Goal: Task Accomplishment & Management: Manage account settings

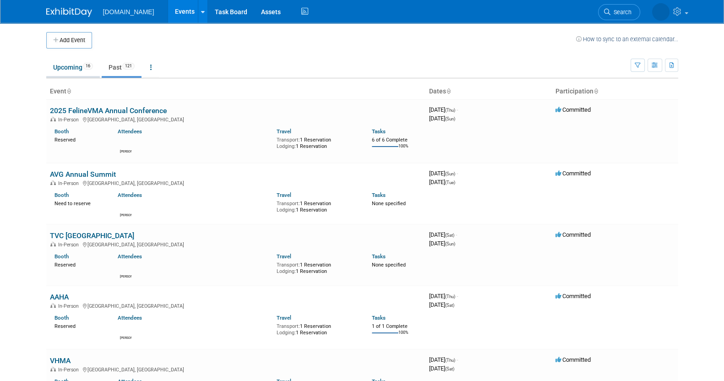
click at [69, 63] on link "Upcoming 16" at bounding box center [73, 67] width 54 height 17
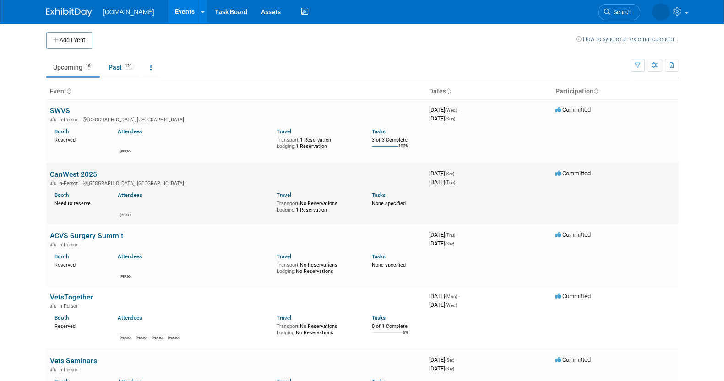
scroll to position [114, 0]
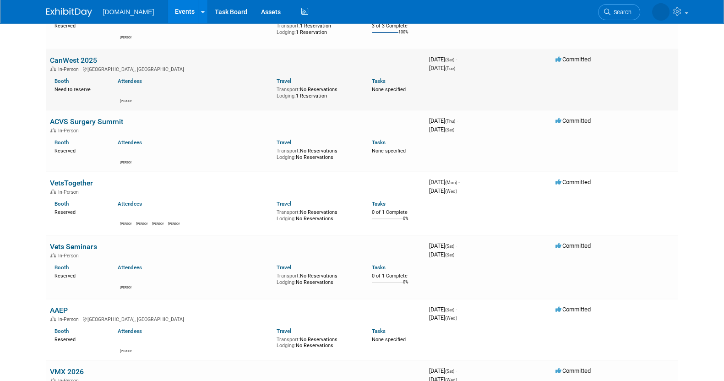
drag, startPoint x: 71, startPoint y: 61, endPoint x: 72, endPoint y: 52, distance: 9.2
click at [72, 52] on td "CanWest 2025 In-Person Banff, Canada Booth Need to reserve Attendees Shawn Trav…" at bounding box center [235, 79] width 379 height 61
click at [76, 63] on link "CanWest 2025" at bounding box center [73, 60] width 47 height 9
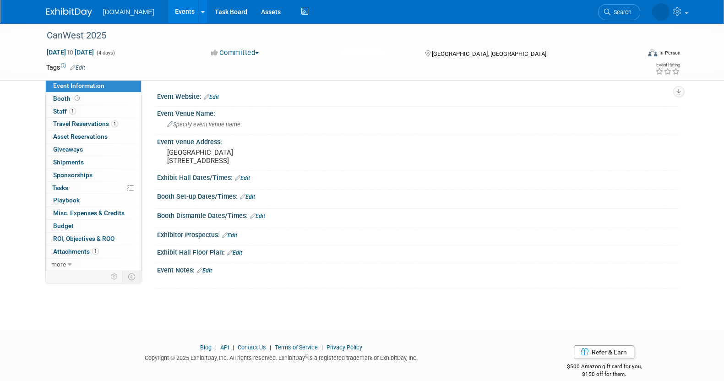
click at [245, 181] on link "Edit" at bounding box center [242, 178] width 15 height 6
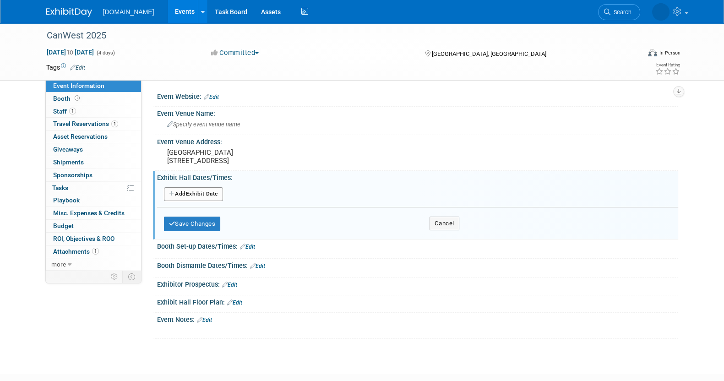
click at [187, 201] on button "Add Another Exhibit Date" at bounding box center [193, 194] width 59 height 14
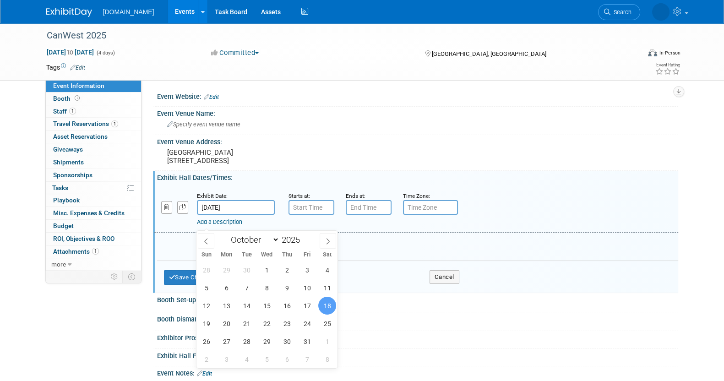
click at [256, 215] on input "Oct 18, 2025" at bounding box center [236, 207] width 78 height 15
click at [211, 324] on span "19" at bounding box center [206, 324] width 18 height 18
type input "Oct 19, 2025"
click at [320, 215] on input "7:00 AM" at bounding box center [312, 207] width 46 height 15
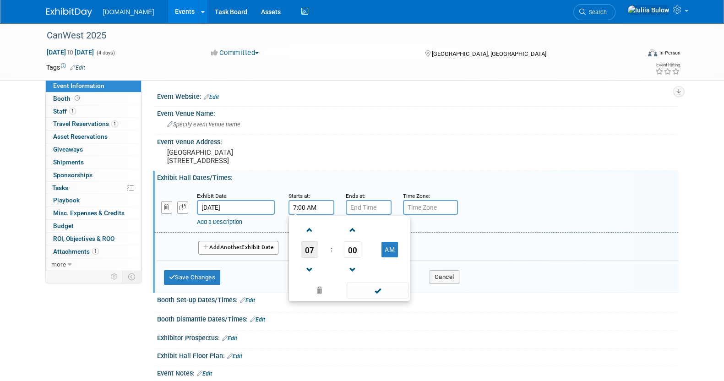
click at [306, 258] on span "07" at bounding box center [309, 249] width 17 height 16
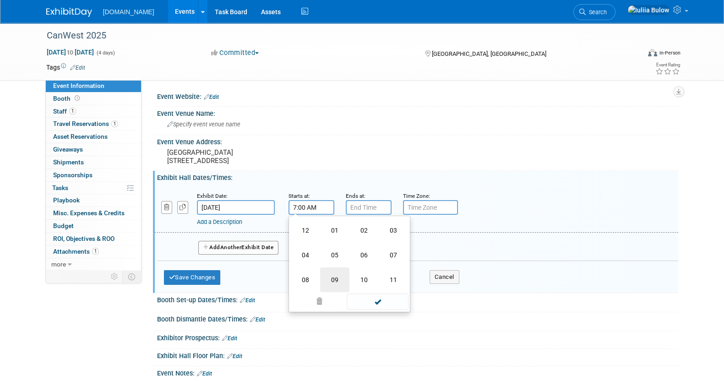
click at [336, 292] on td "09" at bounding box center [334, 279] width 29 height 25
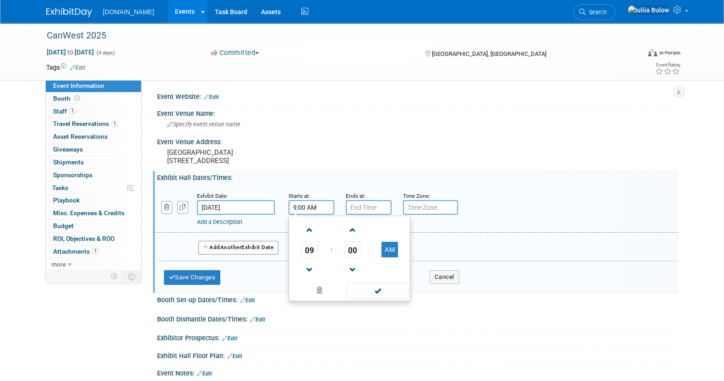
click at [316, 215] on input "9:00 AM" at bounding box center [312, 207] width 46 height 15
click at [359, 258] on span "00" at bounding box center [352, 249] width 17 height 16
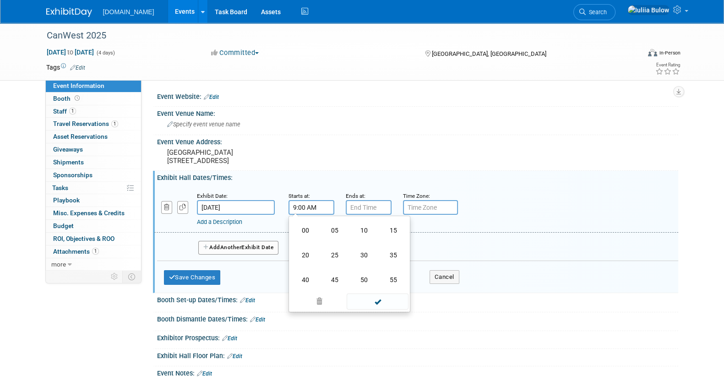
click at [359, 267] on td "30" at bounding box center [363, 255] width 29 height 25
type input "9:30 AM"
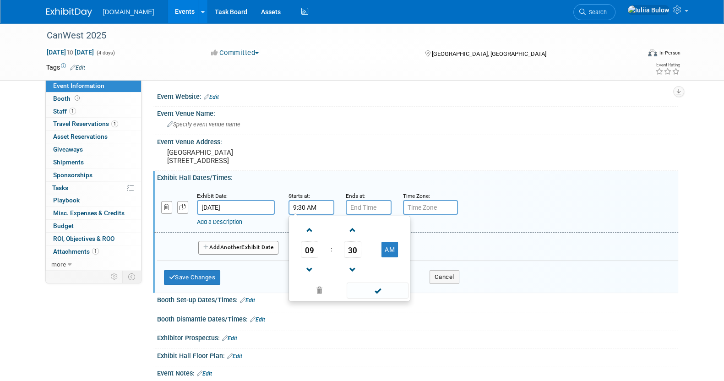
drag, startPoint x: 378, startPoint y: 313, endPoint x: 376, endPoint y: 307, distance: 6.1
click at [378, 299] on span at bounding box center [378, 291] width 62 height 16
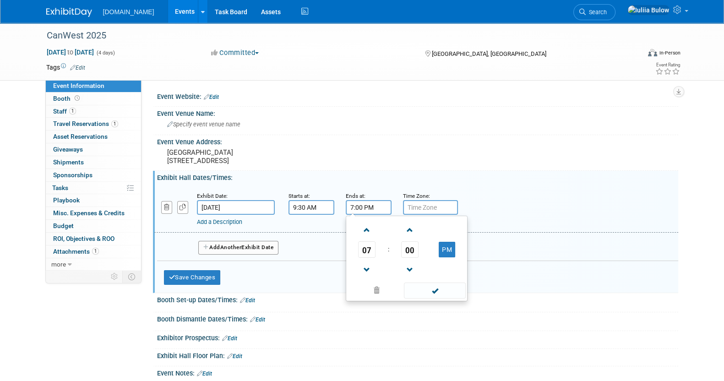
click at [365, 215] on input "7:00 PM" at bounding box center [369, 207] width 46 height 15
click at [363, 238] on span at bounding box center [367, 230] width 16 height 16
click at [371, 278] on span at bounding box center [367, 270] width 16 height 16
type input "6:00 PM"
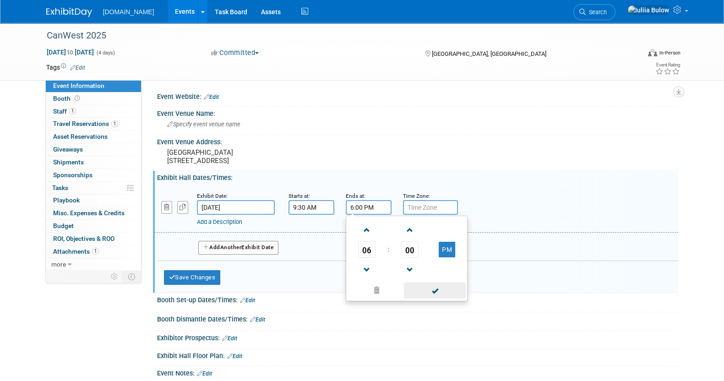
click at [436, 299] on span at bounding box center [435, 291] width 62 height 16
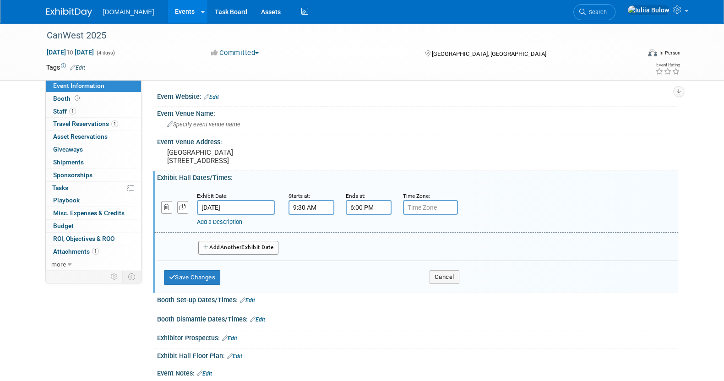
click at [218, 255] on button "Add Another Exhibit Date" at bounding box center [238, 248] width 81 height 14
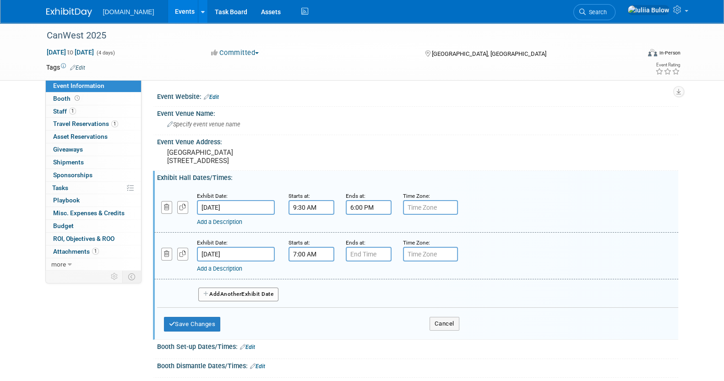
click at [316, 261] on input "7:00 AM" at bounding box center [312, 254] width 46 height 15
click at [311, 285] on span at bounding box center [310, 277] width 16 height 16
click at [347, 305] on span "00" at bounding box center [352, 296] width 17 height 16
click at [357, 314] on td "30" at bounding box center [363, 301] width 29 height 25
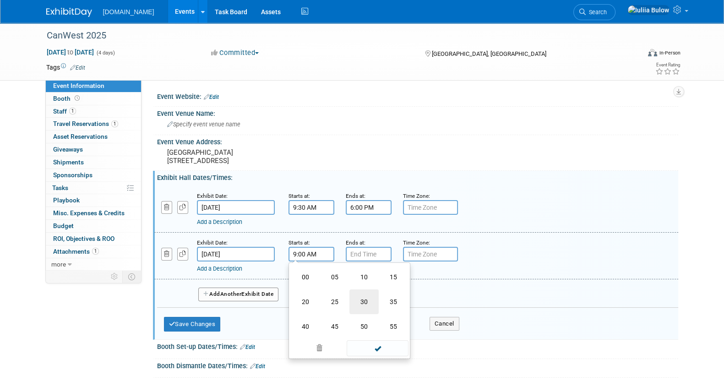
type input "9:30 AM"
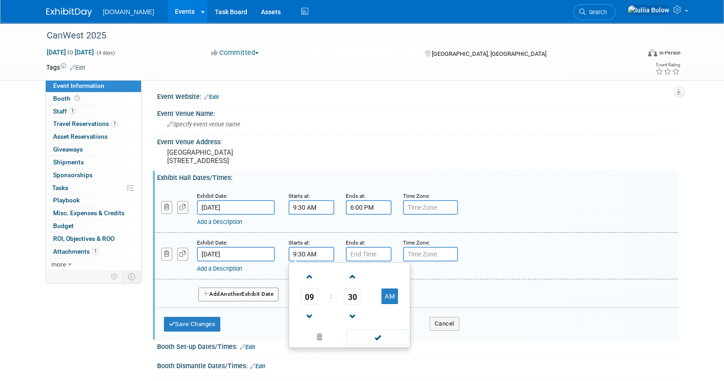
click at [381, 345] on span at bounding box center [378, 337] width 62 height 16
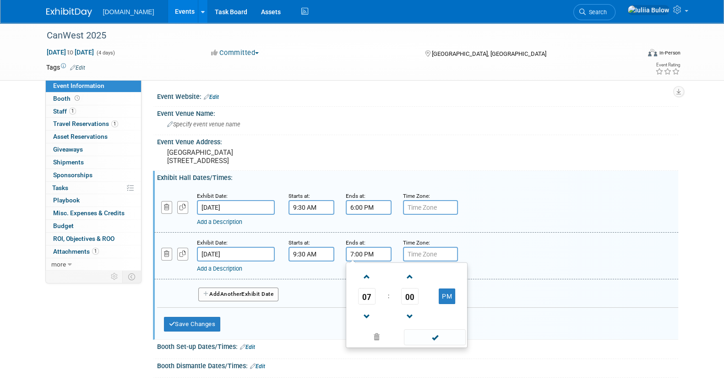
click at [357, 261] on input "7:00 PM" at bounding box center [369, 254] width 46 height 15
click at [369, 325] on span at bounding box center [367, 317] width 16 height 16
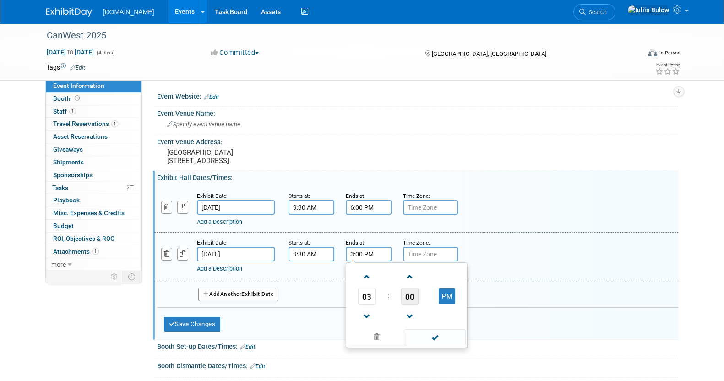
drag, startPoint x: 369, startPoint y: 327, endPoint x: 406, endPoint y: 313, distance: 40.0
click at [384, 324] on td at bounding box center [367, 316] width 38 height 23
click at [406, 305] on span "00" at bounding box center [409, 296] width 17 height 16
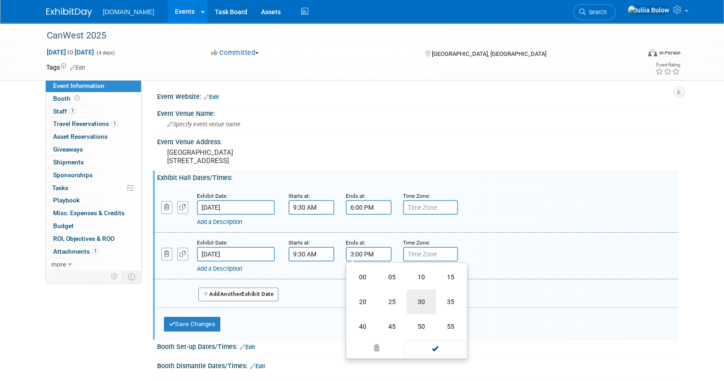
click at [419, 314] on td "30" at bounding box center [421, 301] width 29 height 25
type input "3:30 PM"
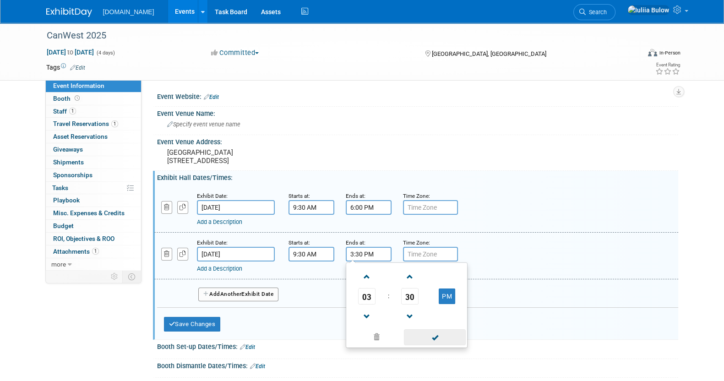
click at [440, 345] on span at bounding box center [435, 337] width 62 height 16
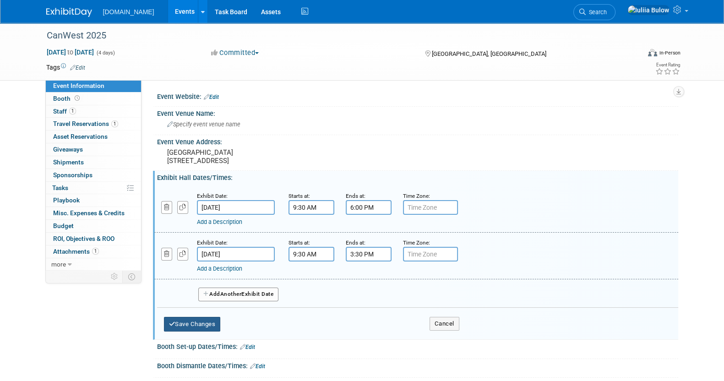
click at [208, 332] on button "Save Changes" at bounding box center [192, 324] width 57 height 15
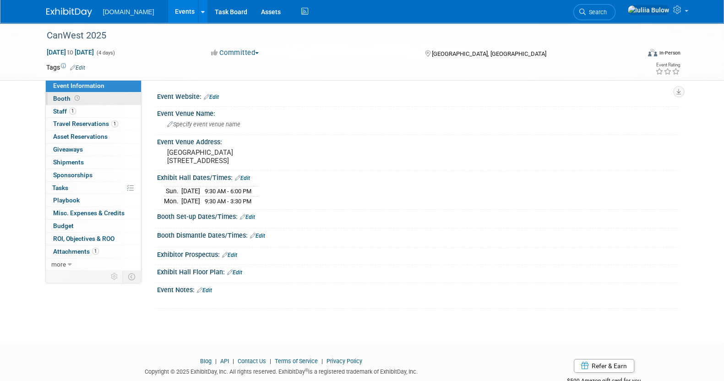
click at [71, 98] on span "Booth" at bounding box center [67, 98] width 28 height 7
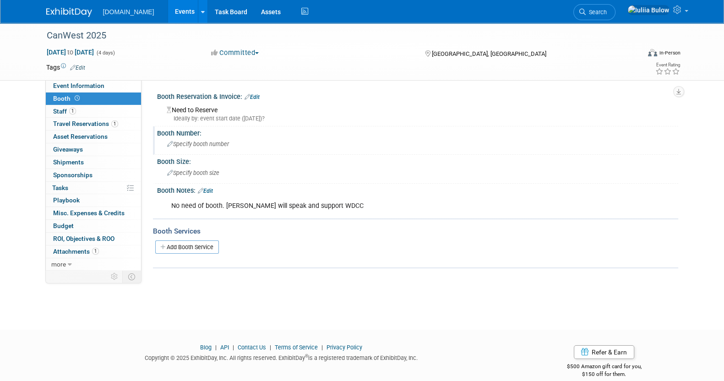
click at [207, 146] on span "Specify booth number" at bounding box center [198, 144] width 62 height 7
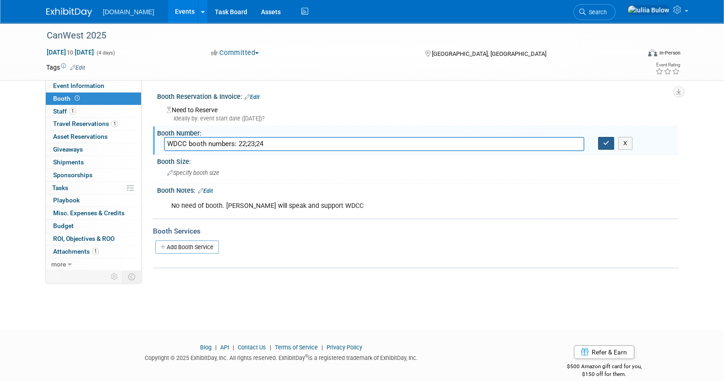
type input "WDCC booth numbers: 22;23;24"
click at [609, 146] on icon "button" at bounding box center [606, 143] width 6 height 6
